Goal: Navigation & Orientation: Find specific page/section

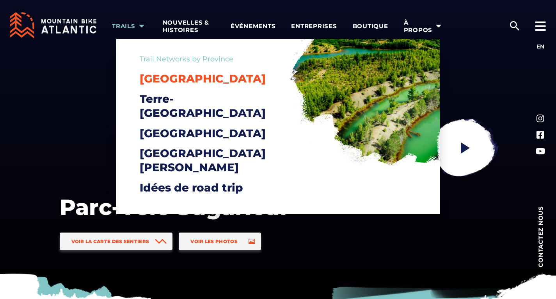
click at [181, 78] on span "[GEOGRAPHIC_DATA]" at bounding box center [203, 78] width 126 height 13
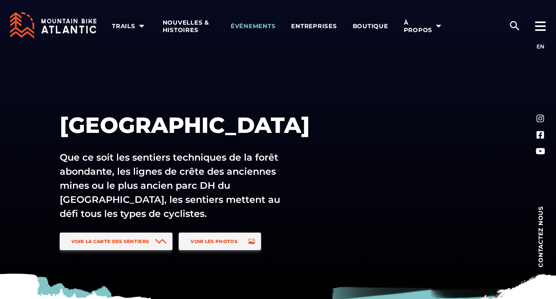
click at [261, 26] on span "Événements" at bounding box center [253, 26] width 45 height 8
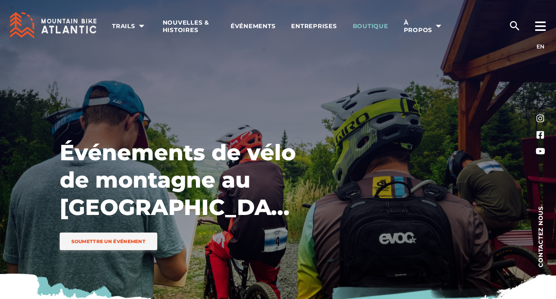
click at [375, 23] on span "Boutique" at bounding box center [371, 26] width 36 height 8
